Goal: Transaction & Acquisition: Book appointment/travel/reservation

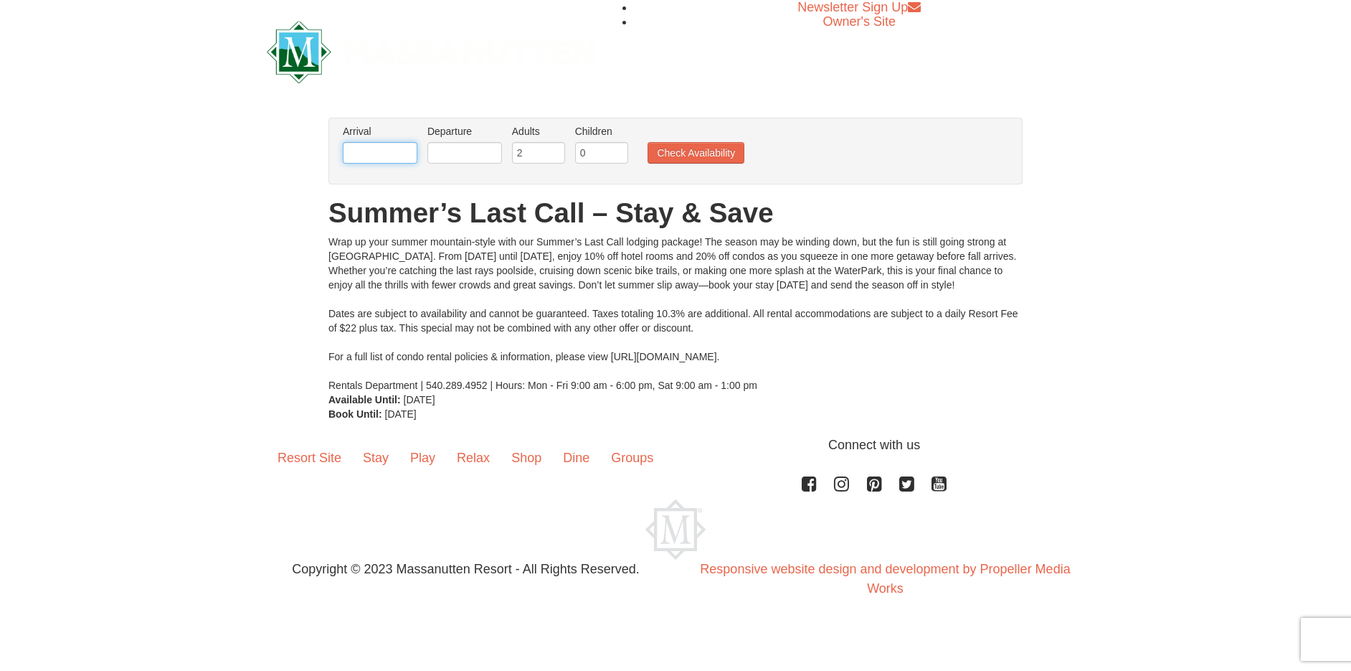
click at [388, 158] on input "text" at bounding box center [380, 153] width 75 height 22
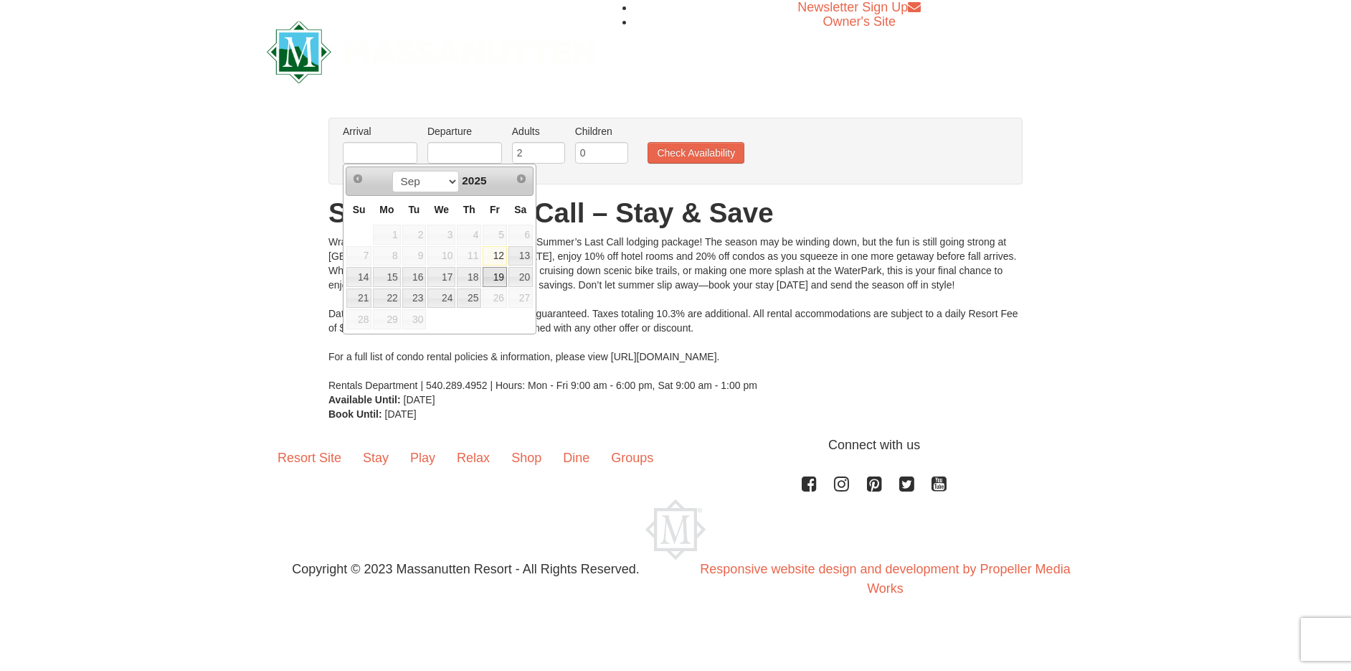
click at [496, 278] on link "19" at bounding box center [495, 277] width 24 height 20
type input "[DATE]"
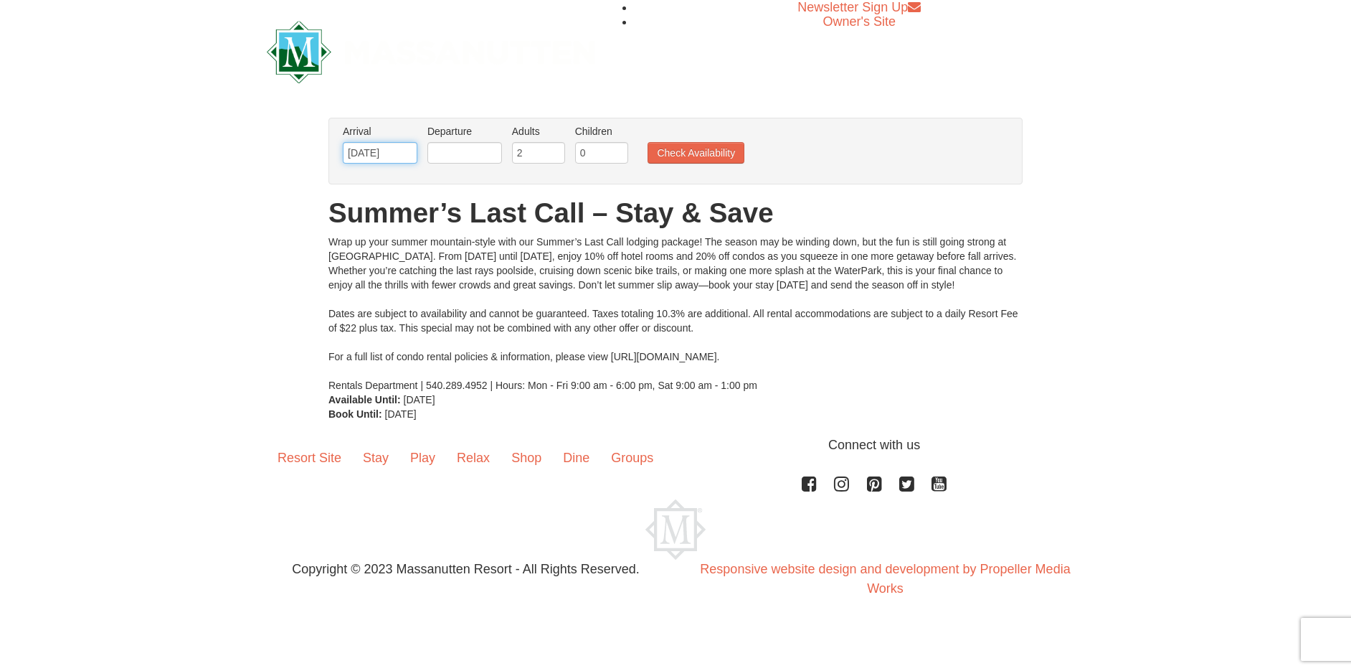
click at [387, 155] on input "[DATE]" at bounding box center [380, 153] width 75 height 22
click at [472, 147] on input "text" at bounding box center [464, 153] width 75 height 22
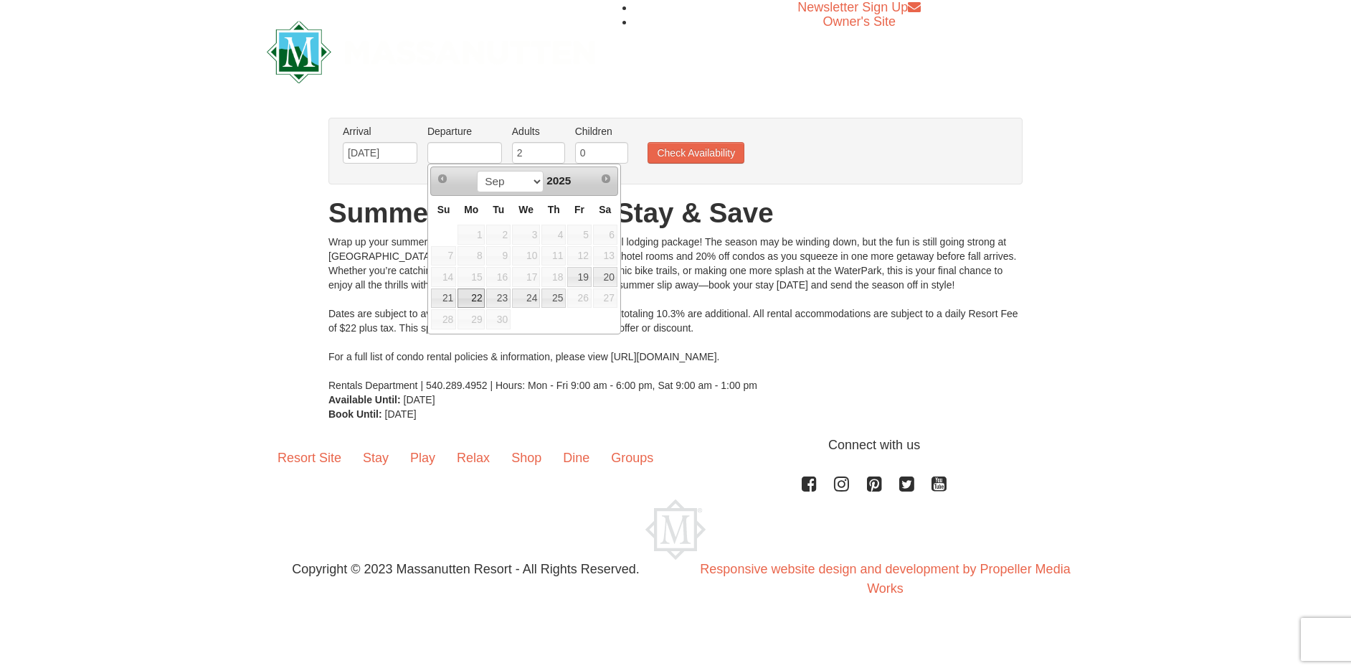
click at [463, 299] on link "22" at bounding box center [471, 298] width 27 height 20
type input "[DATE]"
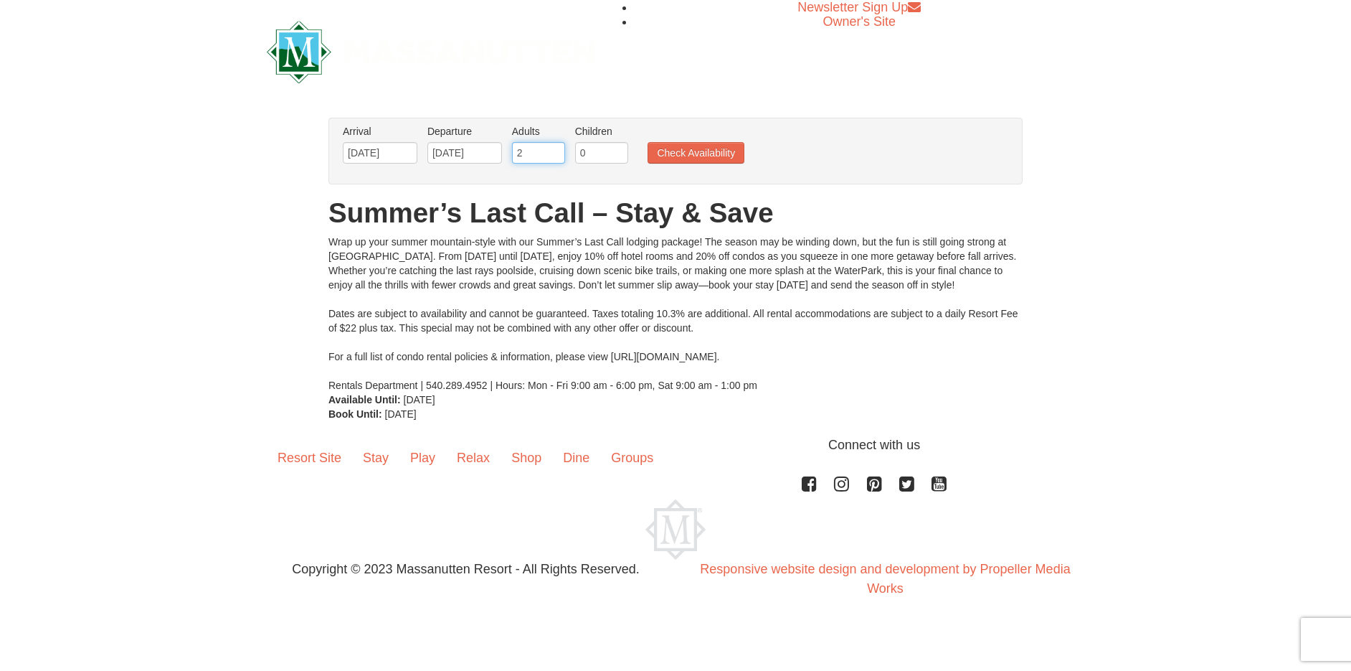
drag, startPoint x: 544, startPoint y: 158, endPoint x: 509, endPoint y: 162, distance: 34.7
click at [509, 162] on li "Adults Please format dates MM/DD/YYYY 2" at bounding box center [539, 147] width 60 height 47
drag, startPoint x: 598, startPoint y: 156, endPoint x: 587, endPoint y: 158, distance: 11.0
click at [587, 158] on input "0" at bounding box center [601, 153] width 53 height 22
type input "1"
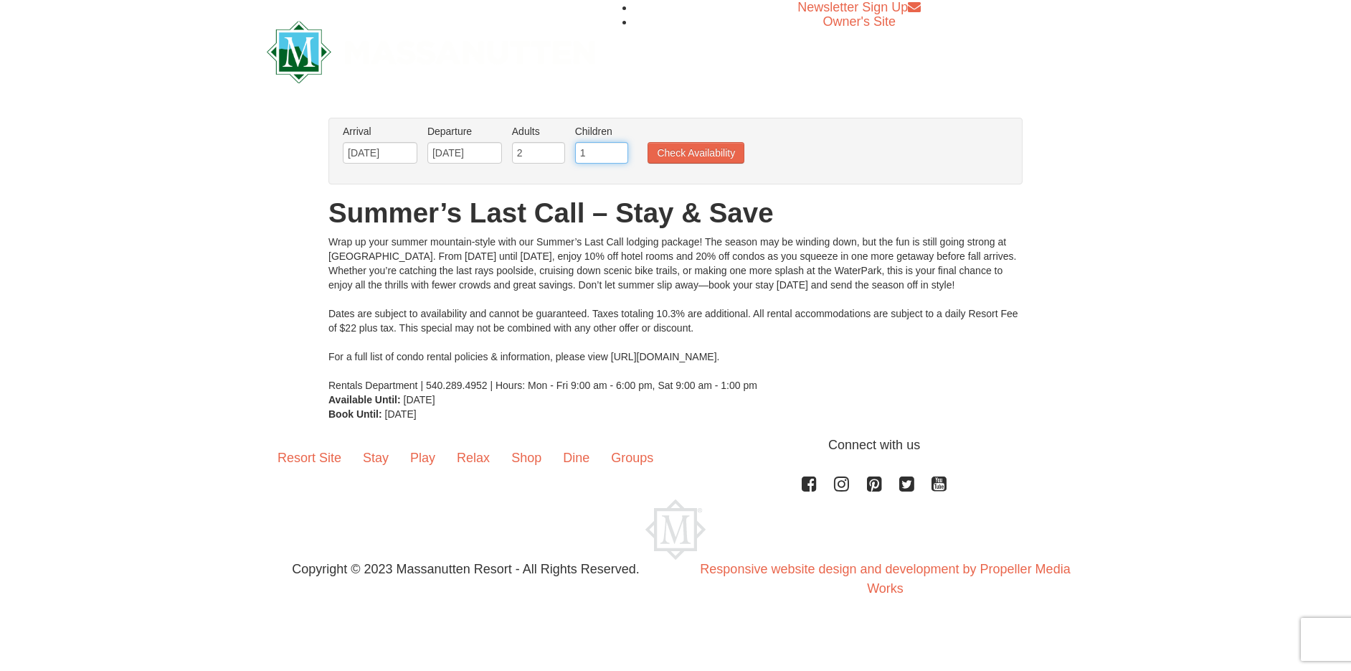
click at [616, 146] on input "1" at bounding box center [601, 153] width 53 height 22
click at [688, 153] on button "Check Availability" at bounding box center [696, 153] width 97 height 22
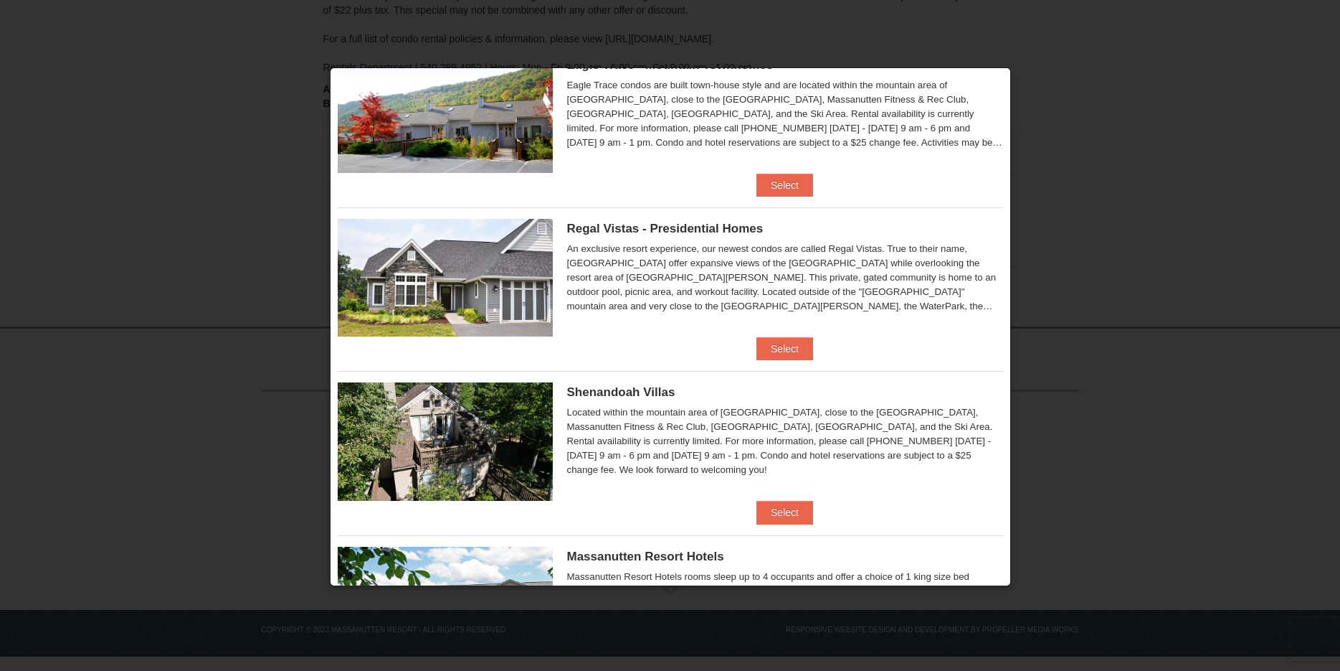
scroll to position [40, 0]
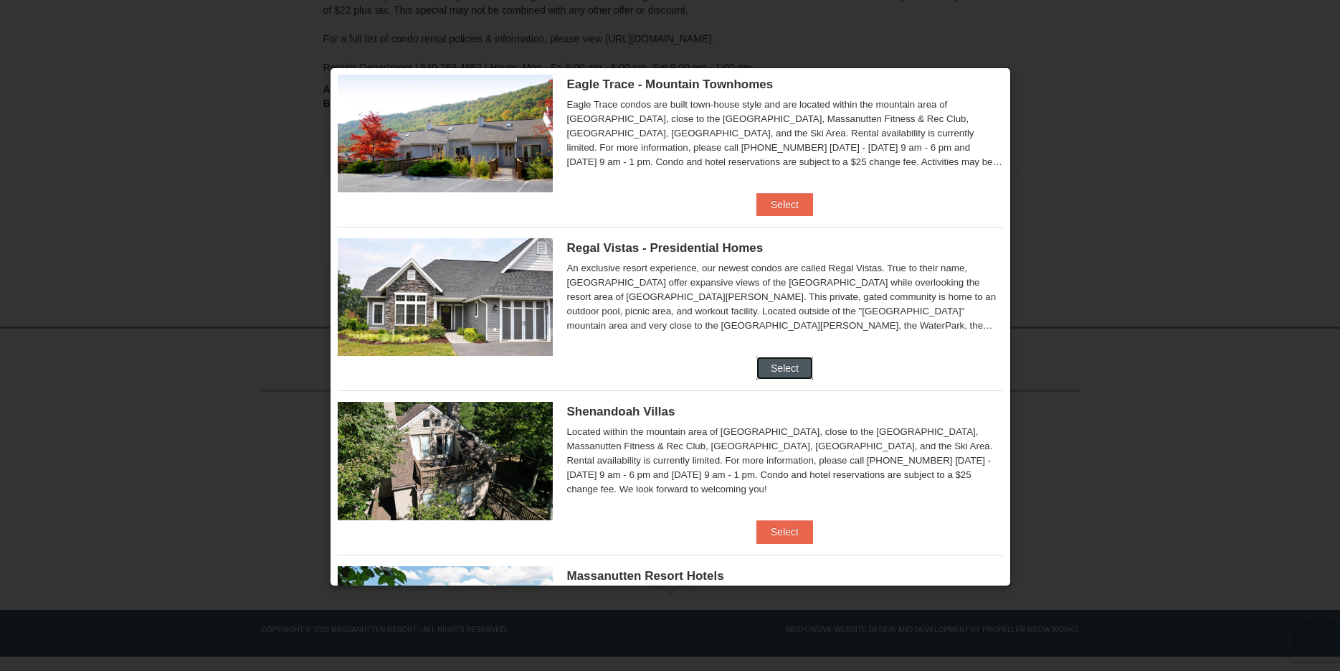
click at [779, 359] on button "Select" at bounding box center [785, 367] width 57 height 23
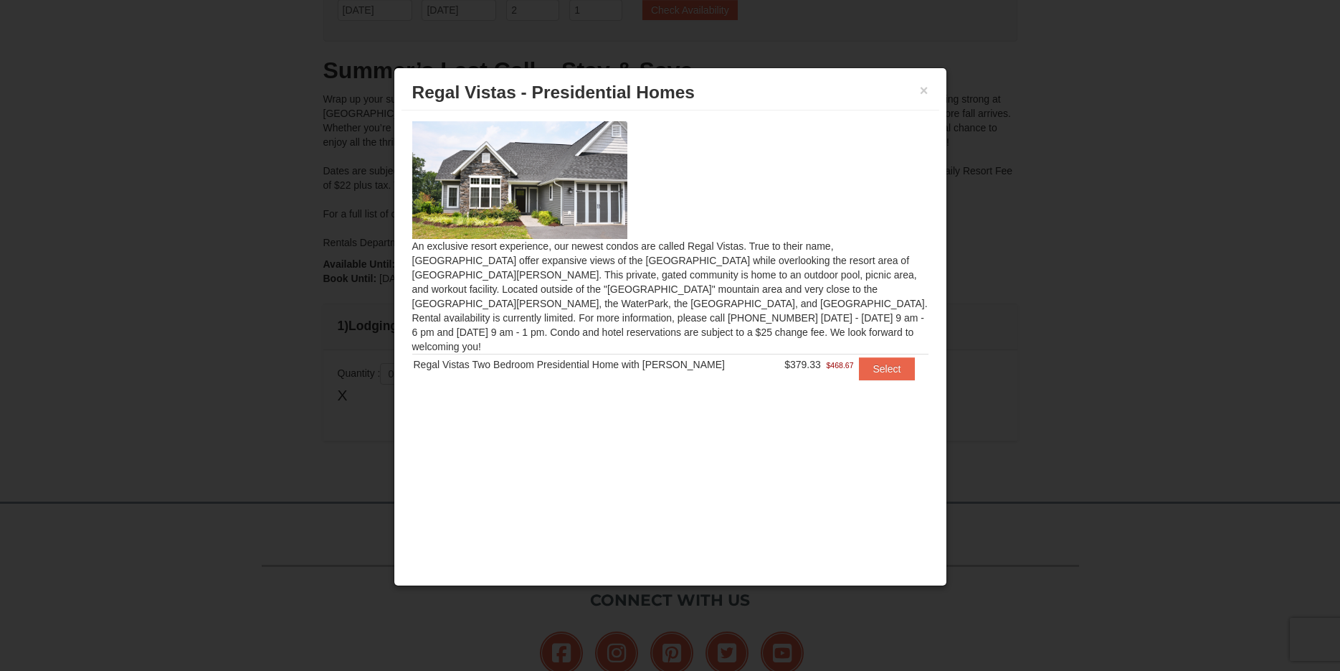
scroll to position [0, 0]
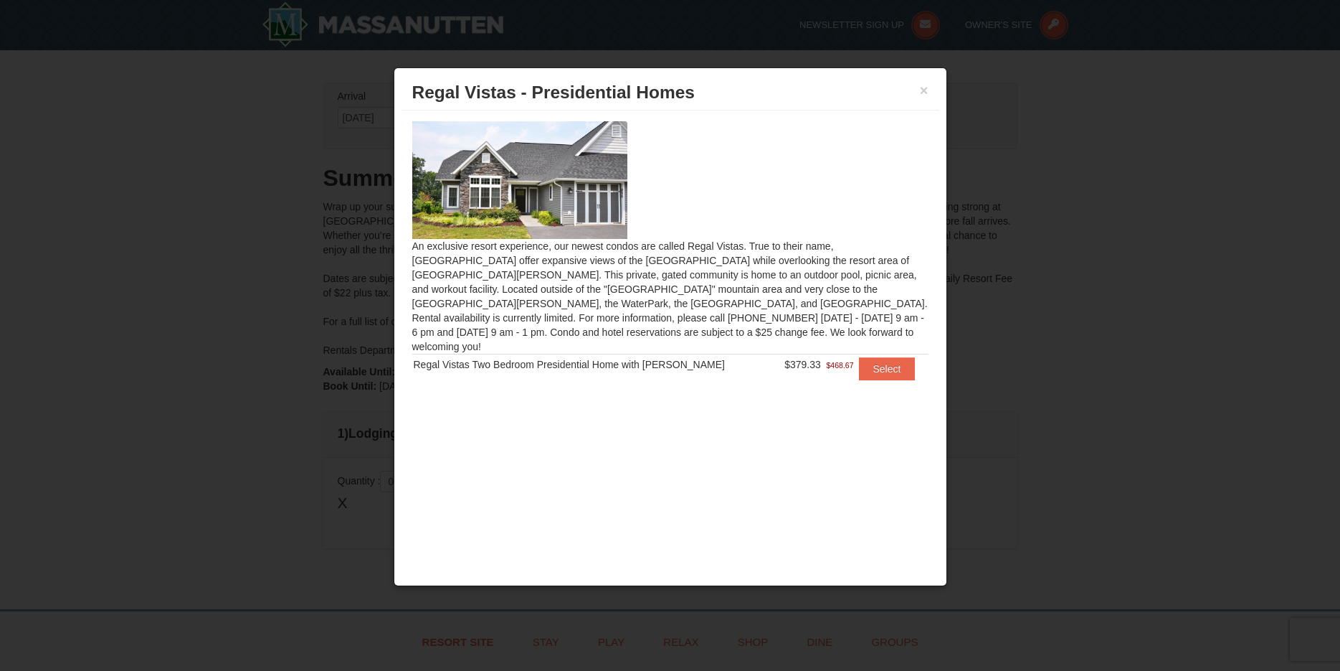
click at [919, 93] on h3 "Regal Vistas - Presidential Homes" at bounding box center [670, 93] width 516 height 22
click at [922, 93] on button "×" at bounding box center [924, 90] width 9 height 14
